Goal: Navigation & Orientation: Find specific page/section

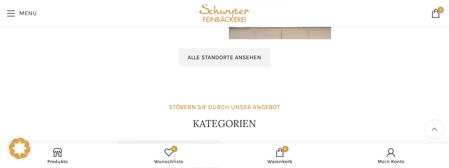
scroll to position [943, 0]
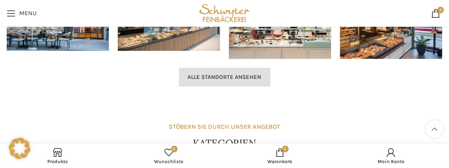
click at [222, 68] on link "Alle Standorte ansehen" at bounding box center [225, 77] width 92 height 19
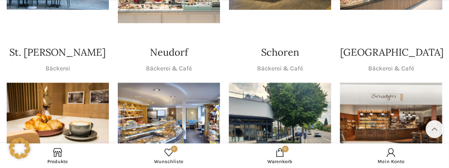
scroll to position [283, 0]
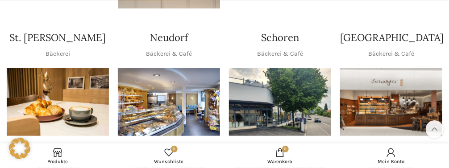
click at [244, 91] on img "1 / 1" at bounding box center [280, 102] width 102 height 68
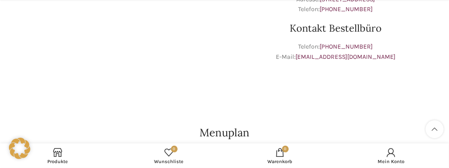
scroll to position [330, 0]
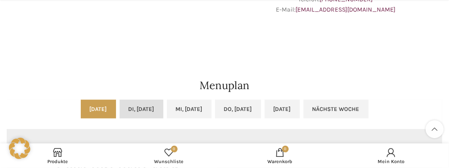
click at [122, 106] on link "Di, 09.09.2025" at bounding box center [142, 109] width 44 height 19
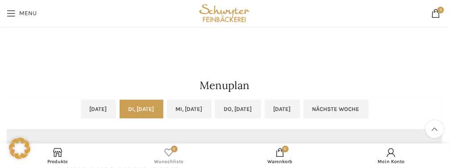
click at [171, 151] on span "0" at bounding box center [169, 152] width 9 height 9
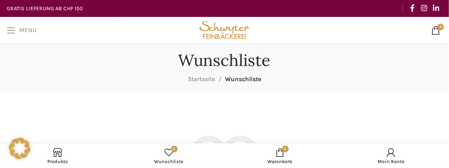
click at [23, 26] on link "Menu" at bounding box center [21, 30] width 39 height 18
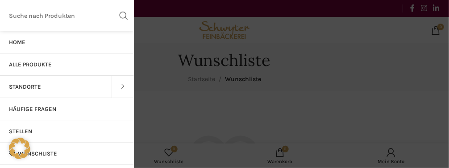
click at [123, 84] on span at bounding box center [123, 87] width 22 height 22
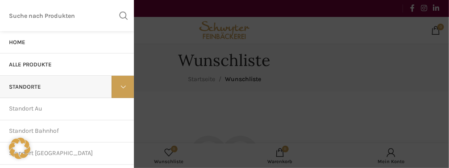
click at [123, 84] on span at bounding box center [123, 87] width 22 height 22
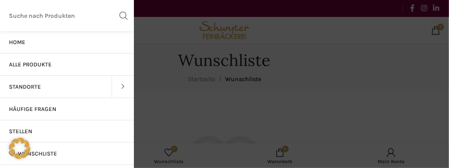
click at [123, 84] on span at bounding box center [123, 87] width 22 height 22
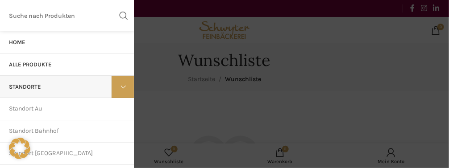
click at [47, 84] on link "Standorte" at bounding box center [56, 87] width 112 height 22
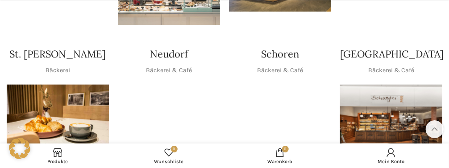
scroll to position [283, 0]
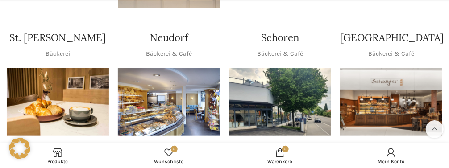
click at [235, 92] on img "1 / 1" at bounding box center [280, 102] width 102 height 68
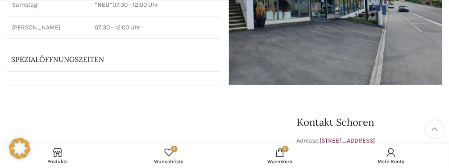
scroll to position [188, 0]
